Goal: Information Seeking & Learning: Learn about a topic

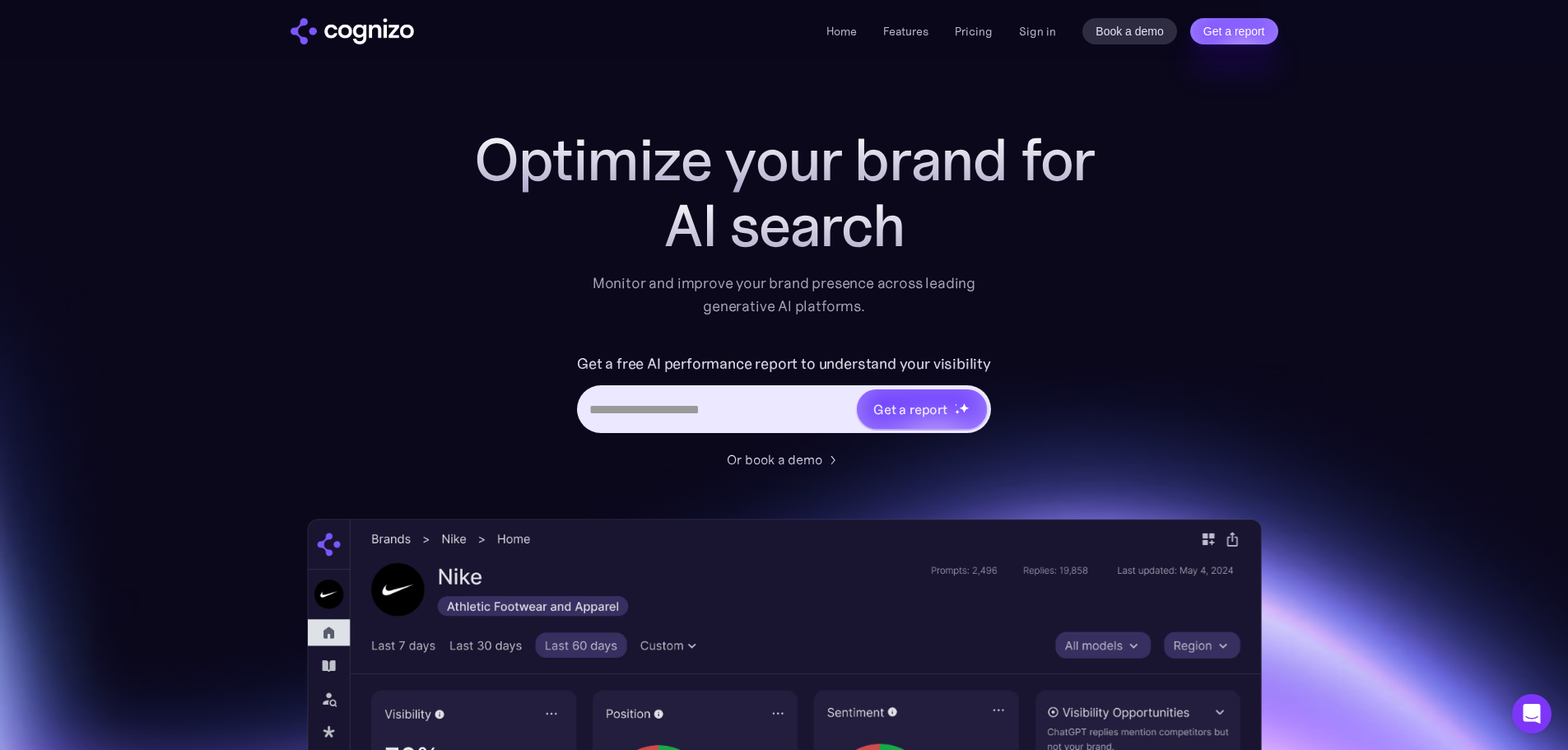
drag, startPoint x: 302, startPoint y: 197, endPoint x: 224, endPoint y: 165, distance: 84.3
click at [299, 193] on section "Optimize your brand for AI search Monitor and improve your brand presence acros…" at bounding box center [784, 667] width 1568 height 1082
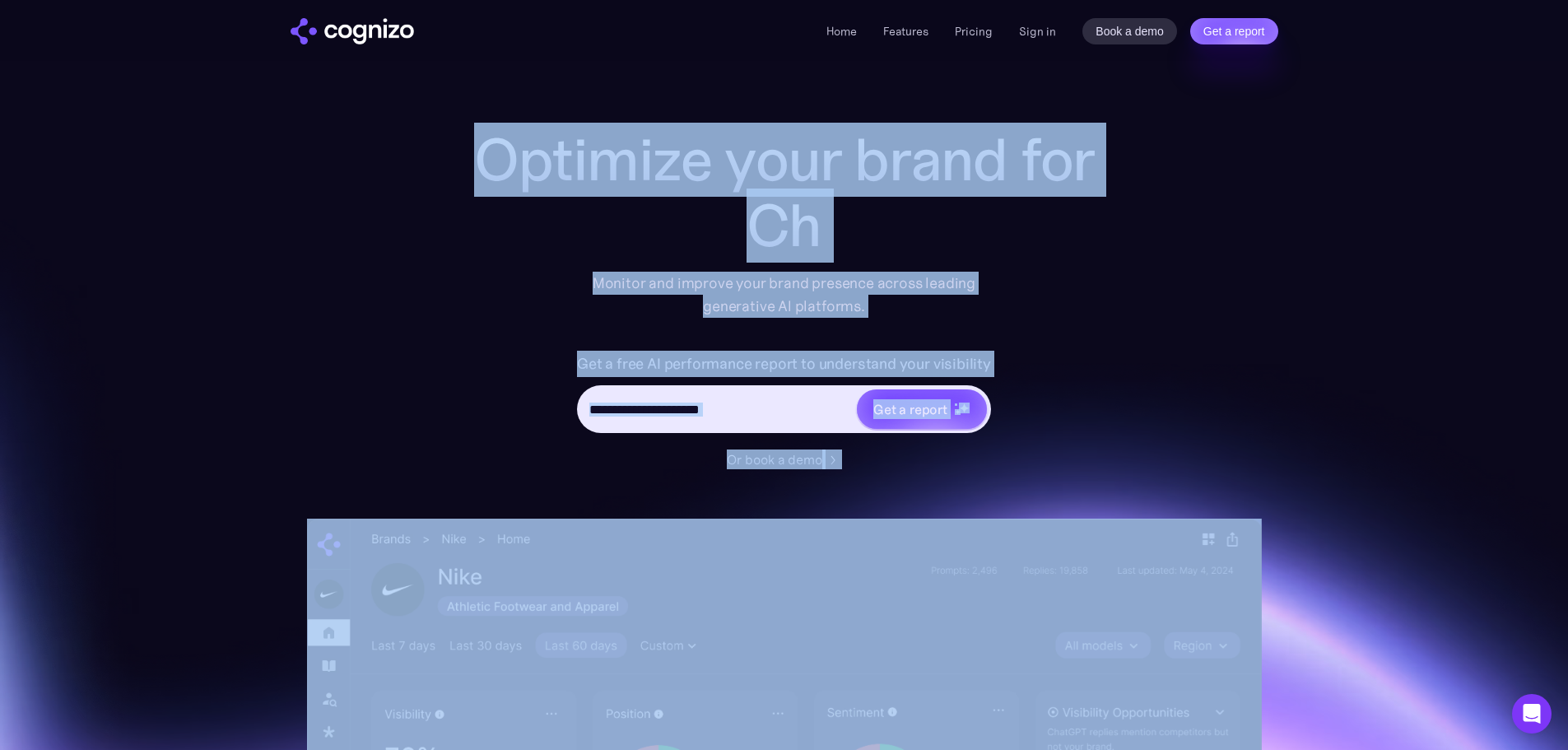
drag, startPoint x: 68, startPoint y: 115, endPoint x: 1383, endPoint y: 522, distance: 1376.5
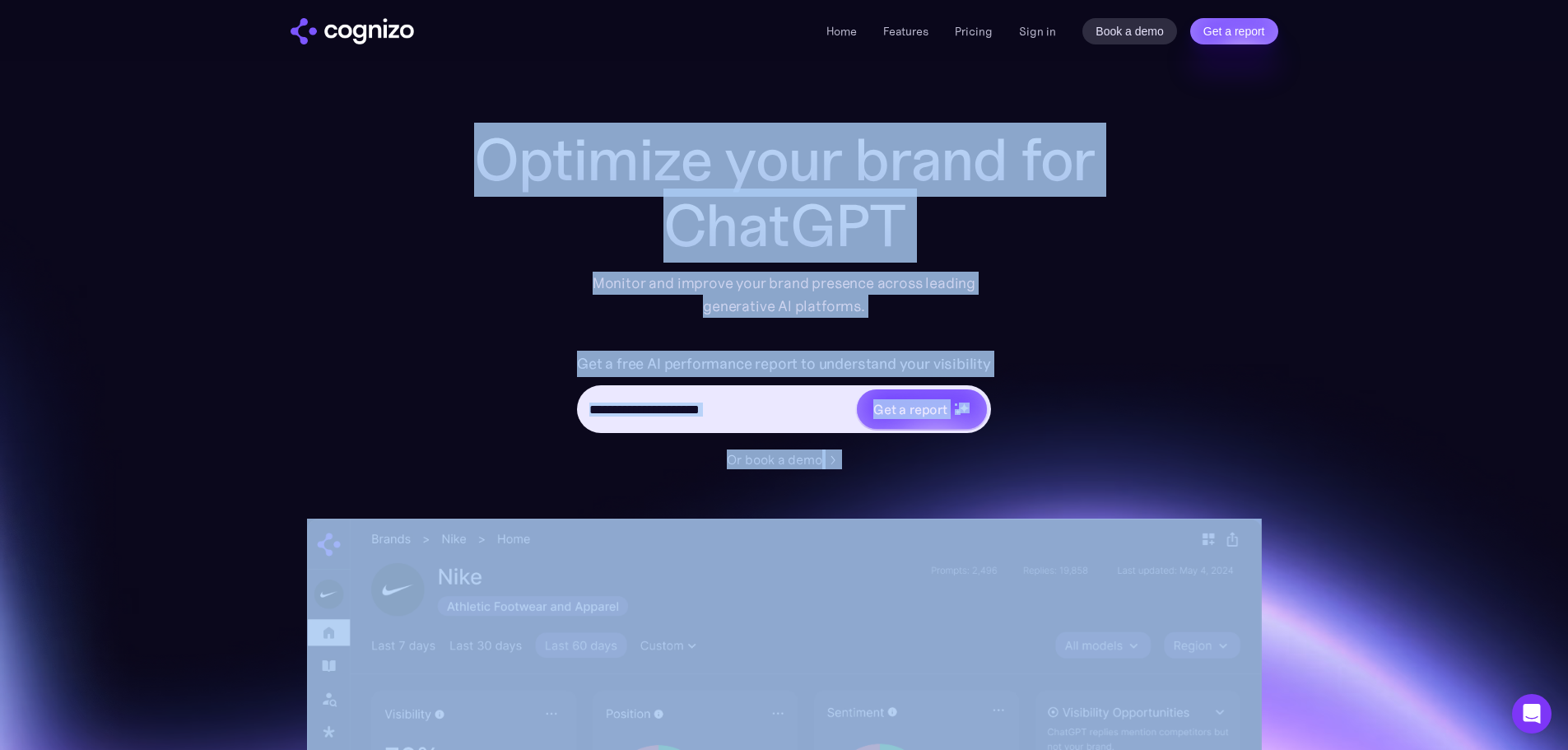
click at [1407, 538] on section "Optimize your brand for ChatGPT Monitor and improve your brand presence across …" at bounding box center [784, 667] width 1568 height 1082
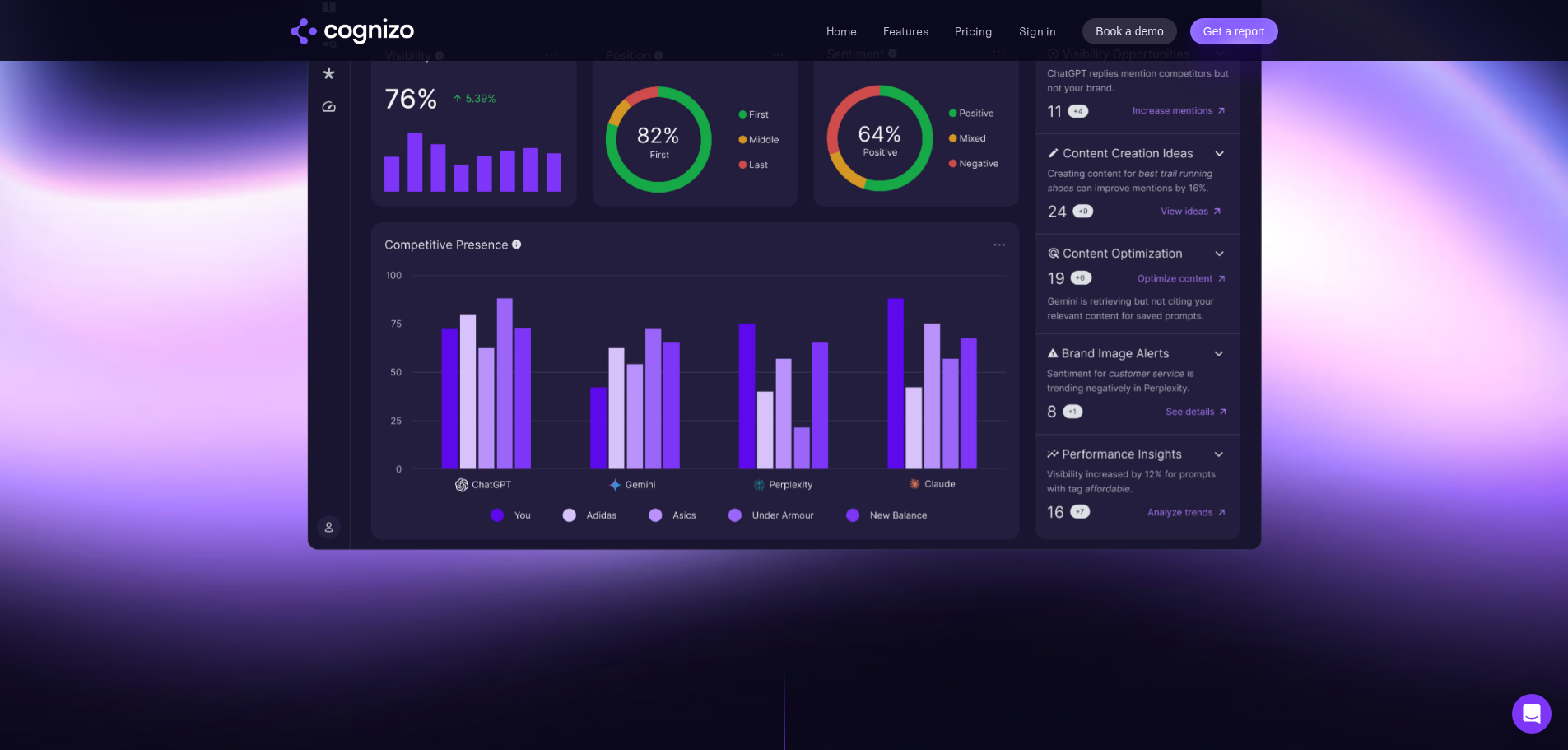
scroll to position [1070, 0]
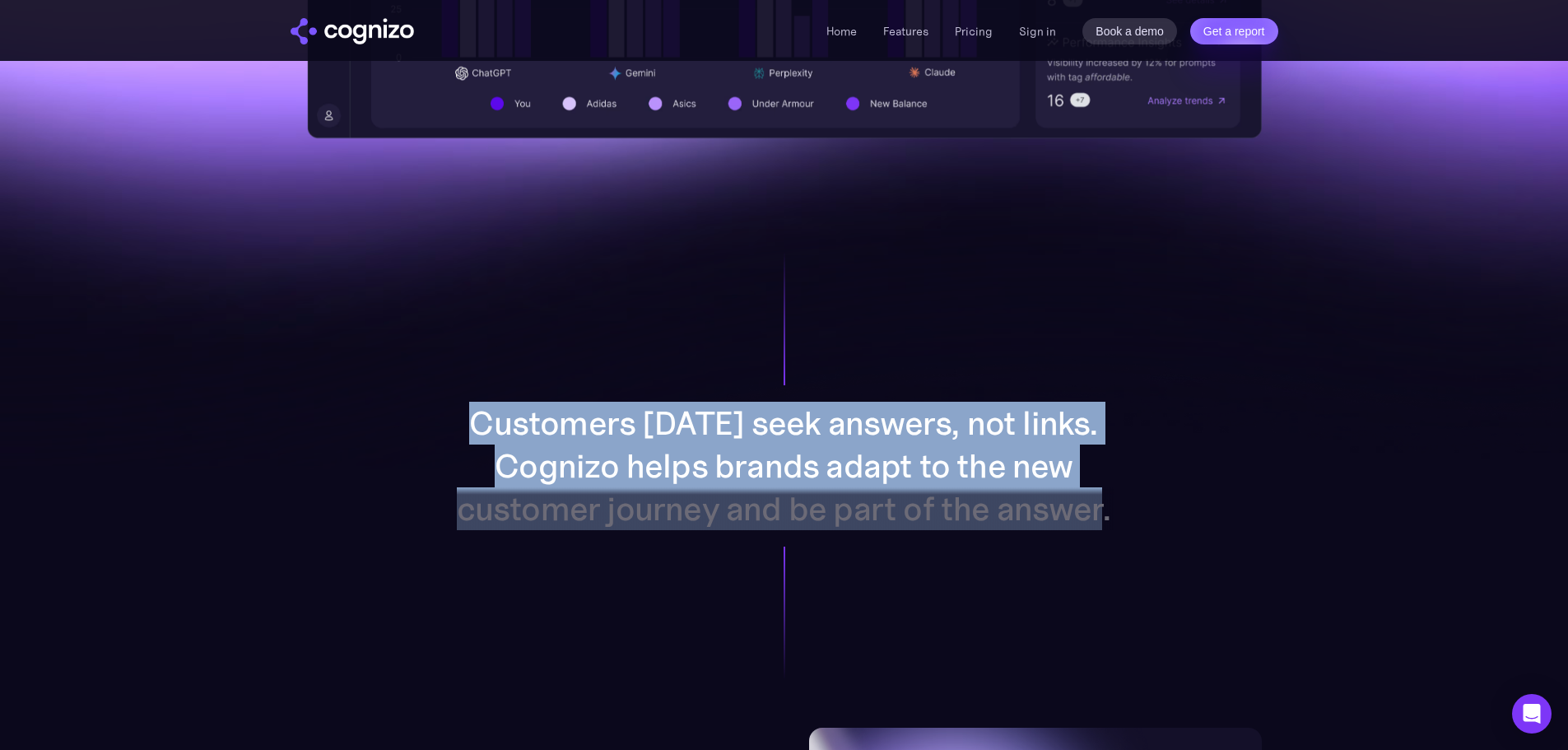
drag, startPoint x: 484, startPoint y: 419, endPoint x: 1124, endPoint y: 523, distance: 648.4
click at [1123, 525] on div "Customers [DATE] seek answers, not links. Cognizo helps brands adapt to the new…" at bounding box center [784, 466] width 852 height 523
click at [1126, 520] on div "Customers [DATE] seek answers, not links. Cognizo helps brands adapt to the new…" at bounding box center [784, 466] width 852 height 523
drag, startPoint x: 1114, startPoint y: 519, endPoint x: 468, endPoint y: 409, distance: 655.3
click at [466, 409] on div "Customers [DATE] seek answers, not links. Cognizo helps brands adapt to the new…" at bounding box center [784, 466] width 852 height 523
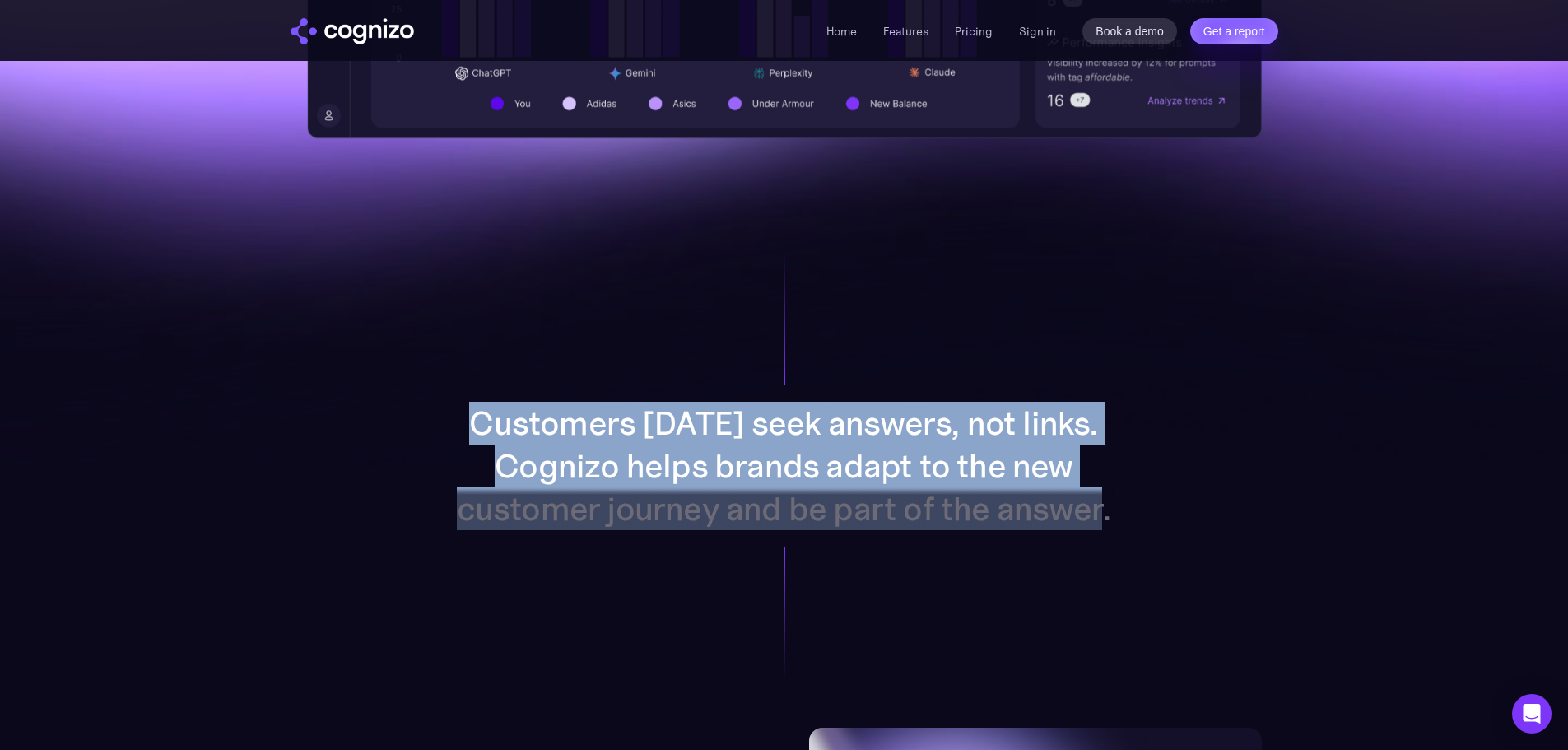
drag, startPoint x: 468, startPoint y: 409, endPoint x: 477, endPoint y: 409, distance: 9.0
click at [469, 409] on p "Customers [DATE] seek answers, not links. Cognizo helps brands adapt to the new…" at bounding box center [784, 466] width 658 height 128
click at [487, 421] on p "Customers [DATE] seek answers, not links. Cognizo helps brands adapt to the new…" at bounding box center [784, 466] width 658 height 128
drag, startPoint x: 487, startPoint y: 421, endPoint x: 1113, endPoint y: 520, distance: 633.8
click at [1148, 522] on div "Customers [DATE] seek answers, not links. Cognizo helps brands adapt to the new…" at bounding box center [784, 466] width 852 height 523
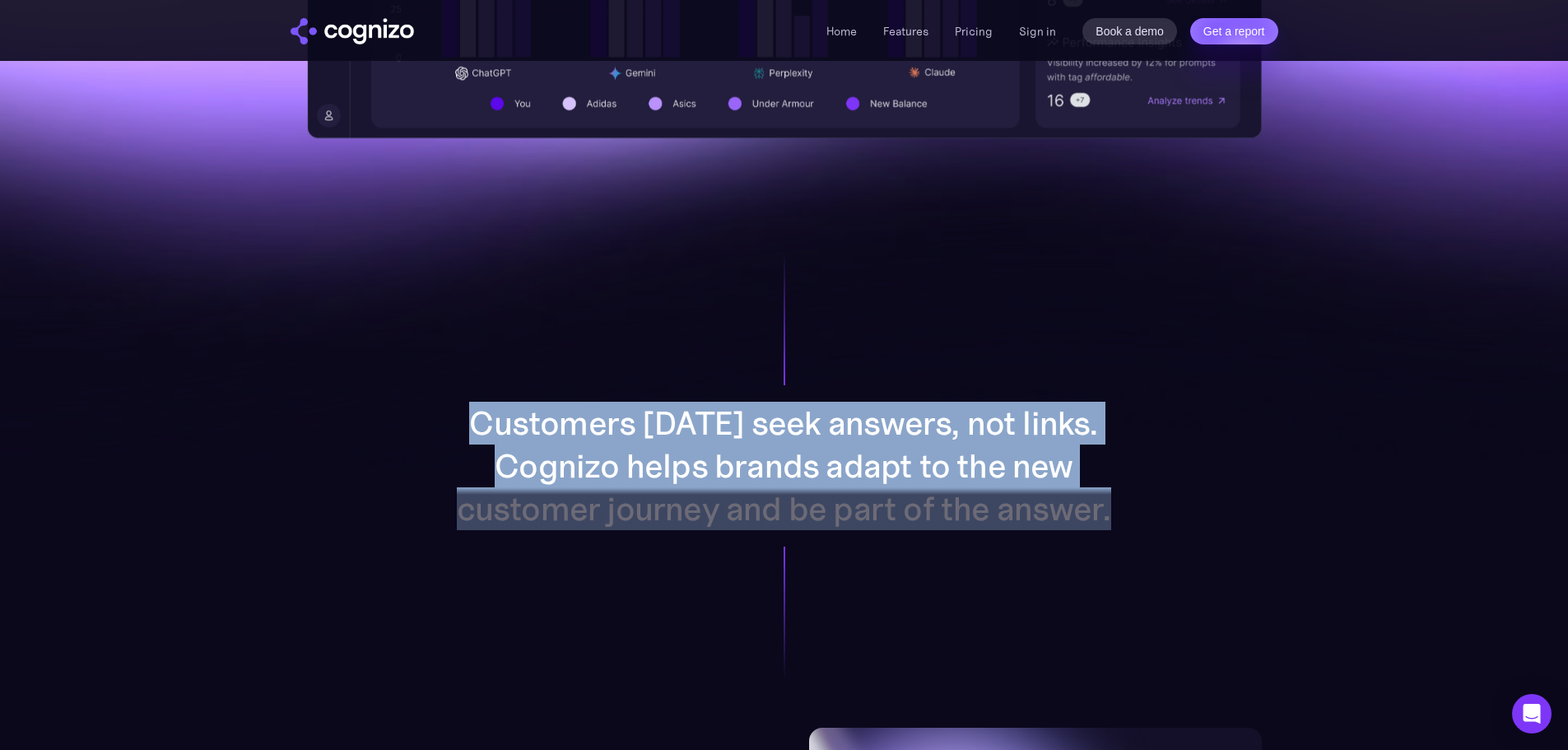
click at [1105, 514] on div at bounding box center [784, 555] width 790 height 135
click at [1098, 512] on div at bounding box center [784, 555] width 790 height 135
drag, startPoint x: 1105, startPoint y: 510, endPoint x: 490, endPoint y: 414, distance: 622.4
click at [490, 414] on div "Customers [DATE] seek answers, not links. Cognizo helps brands adapt to the new…" at bounding box center [784, 466] width 658 height 128
click at [481, 420] on p "Customers [DATE] seek answers, not links. Cognizo helps brands adapt to the new…" at bounding box center [784, 466] width 658 height 128
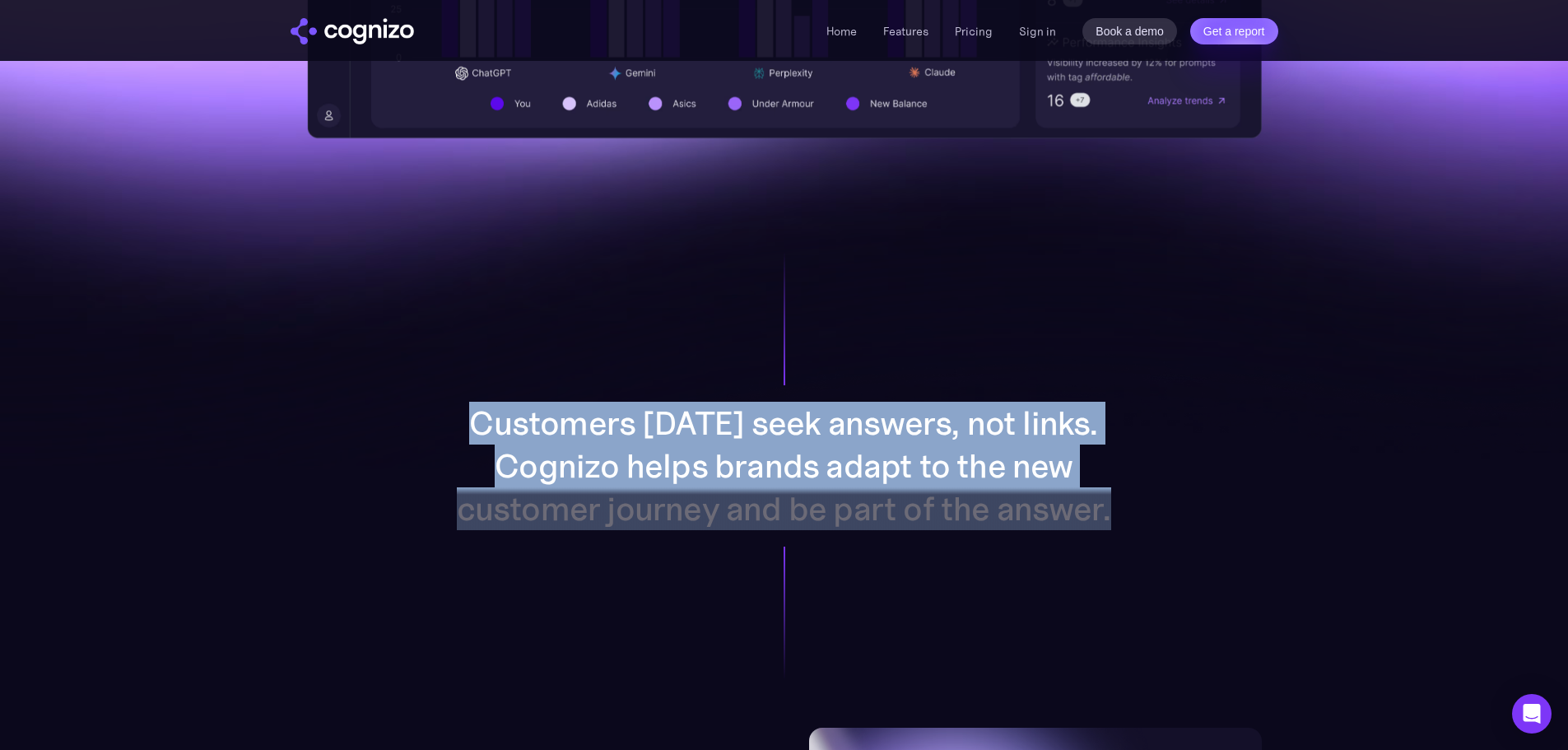
drag, startPoint x: 483, startPoint y: 421, endPoint x: 1092, endPoint y: 508, distance: 615.2
click at [1092, 508] on div "Customers [DATE] seek answers, not links. Cognizo helps brands adapt to the new…" at bounding box center [784, 466] width 658 height 128
click at [1100, 509] on div at bounding box center [784, 555] width 790 height 135
drag, startPoint x: 1105, startPoint y: 510, endPoint x: 498, endPoint y: 421, distance: 613.5
click at [498, 421] on div "Customers [DATE] seek answers, not links. Cognizo helps brands adapt to the new…" at bounding box center [784, 466] width 658 height 128
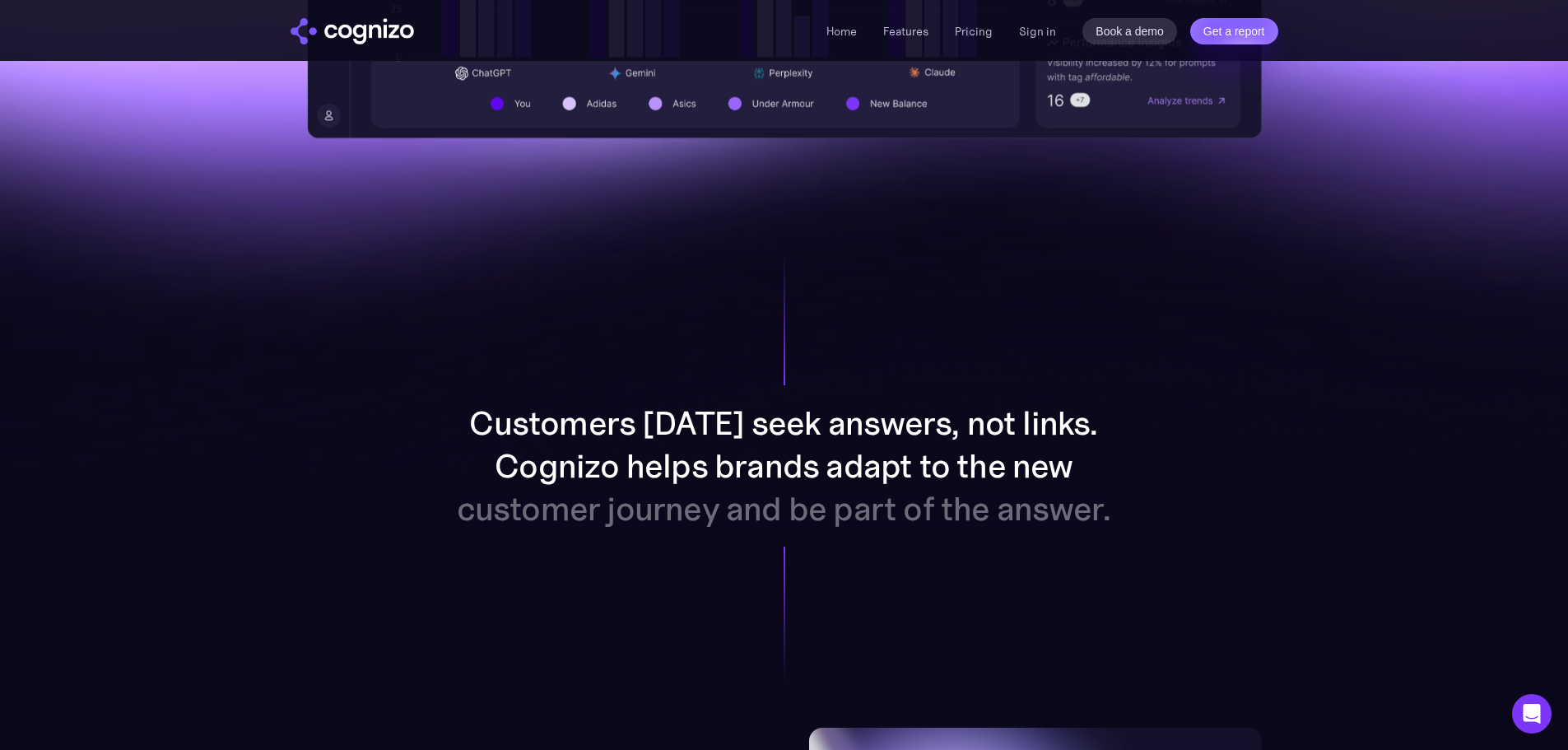
click at [487, 421] on p "Customers [DATE] seek answers, not links. Cognizo helps brands adapt to the new…" at bounding box center [784, 466] width 658 height 128
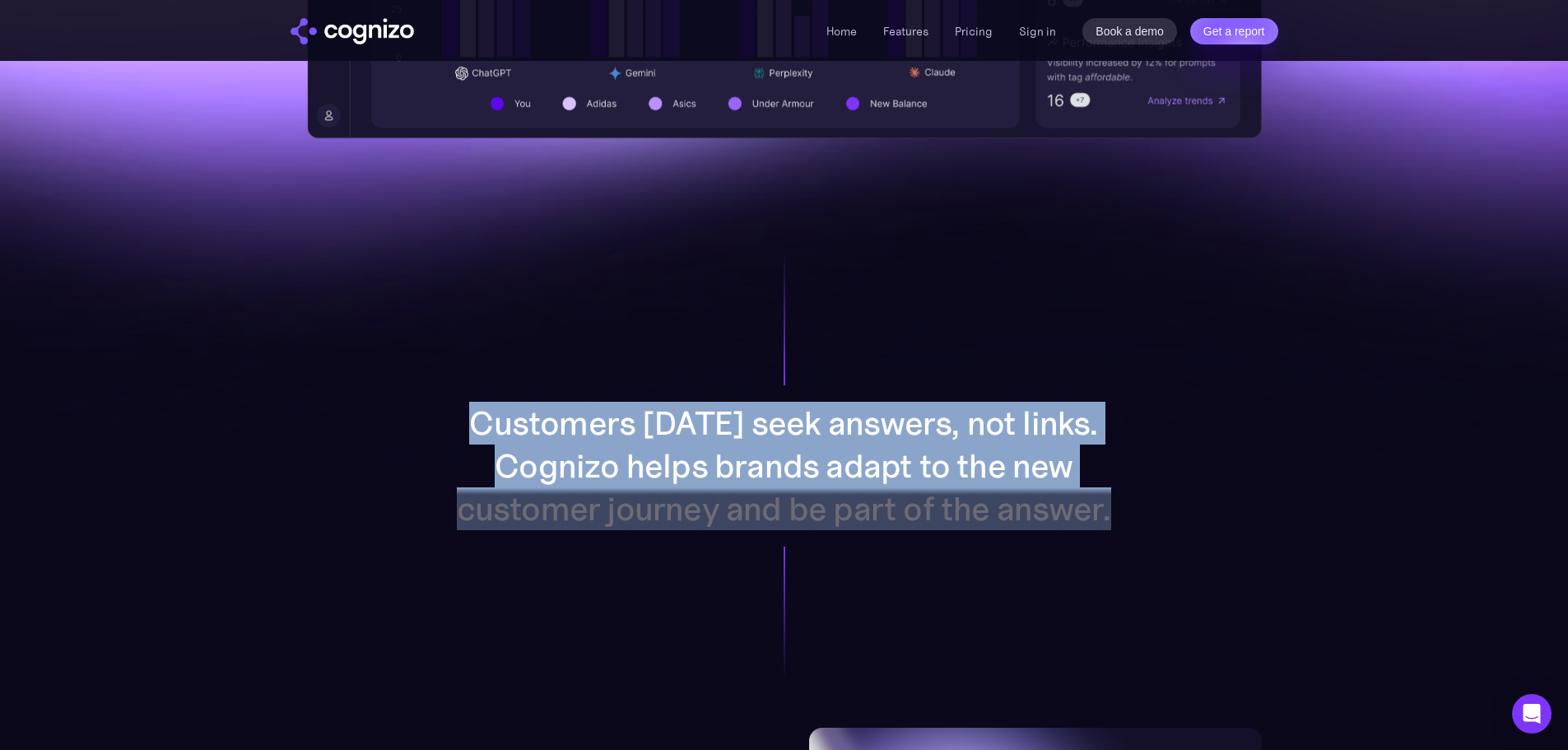
drag, startPoint x: 487, startPoint y: 421, endPoint x: 1117, endPoint y: 516, distance: 637.1
click at [1117, 516] on div "Customers [DATE] seek answers, not links. Cognizo helps brands adapt to the new…" at bounding box center [784, 466] width 852 height 523
click at [1111, 515] on div at bounding box center [784, 555] width 790 height 135
drag, startPoint x: 1111, startPoint y: 515, endPoint x: 484, endPoint y: 420, distance: 634.2
click at [502, 421] on div "Customers [DATE] seek answers, not links. Cognizo helps brands adapt to the new…" at bounding box center [784, 466] width 658 height 128
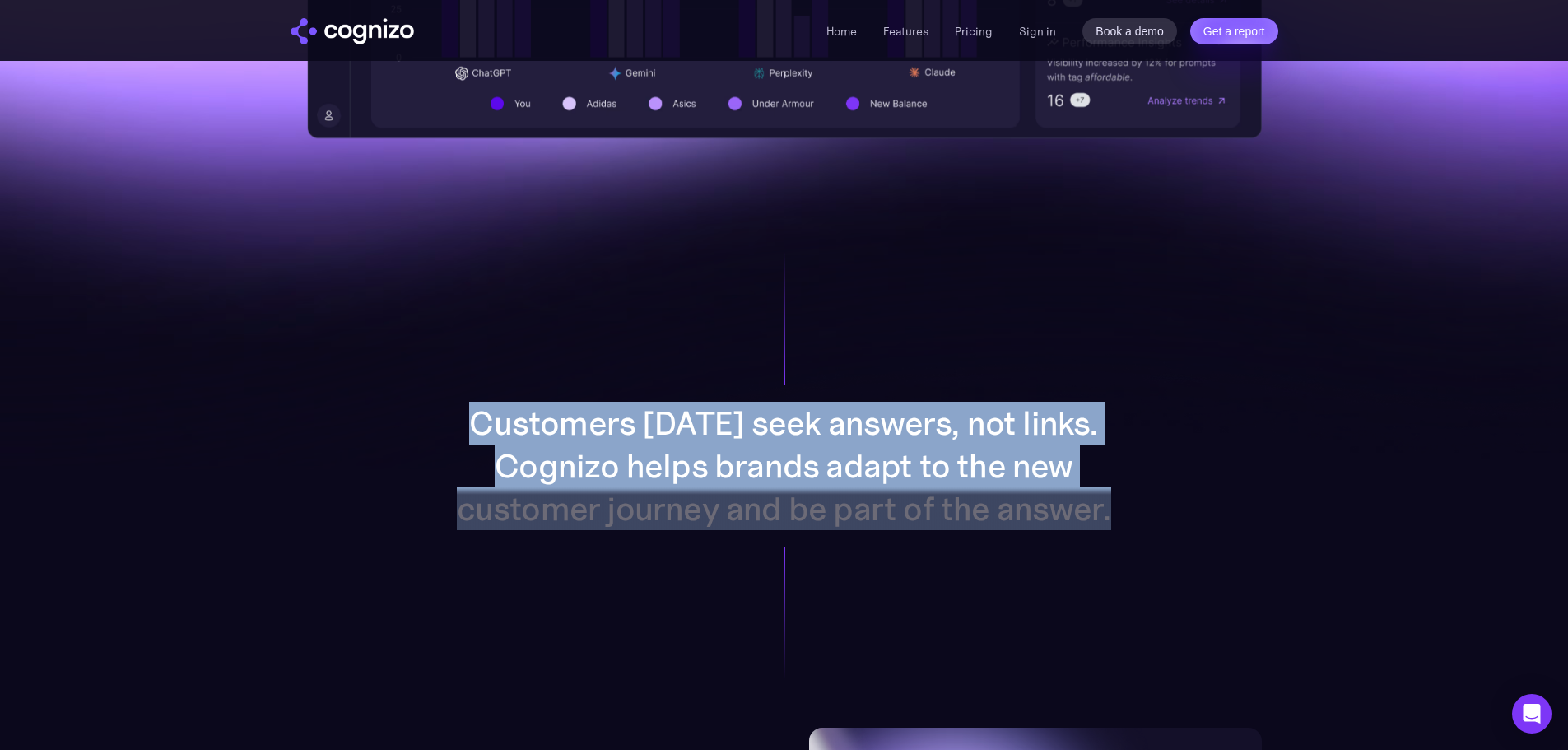
click at [481, 419] on p "Customers [DATE] seek answers, not links. Cognizo helps brands adapt to the new…" at bounding box center [784, 466] width 658 height 128
drag, startPoint x: 481, startPoint y: 419, endPoint x: 1073, endPoint y: 506, distance: 598.4
click at [1073, 506] on div "Customers [DATE] seek answers, not links. Cognizo helps brands adapt to the new…" at bounding box center [784, 466] width 658 height 128
click at [1117, 512] on div "Customers [DATE] seek answers, not links. Cognizo helps brands adapt to the new…" at bounding box center [784, 466] width 852 height 523
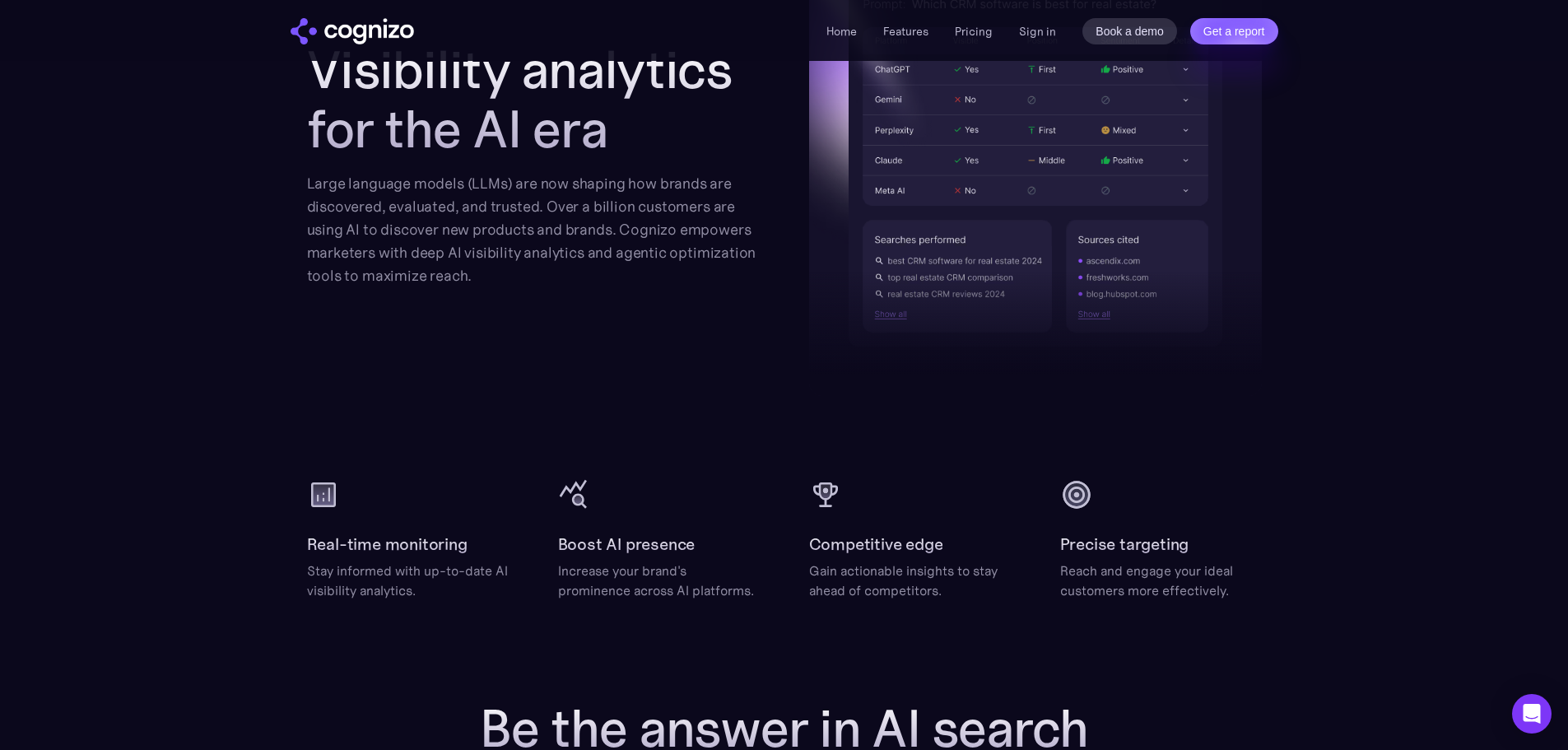
scroll to position [0, 0]
